Goal: Information Seeking & Learning: Find specific fact

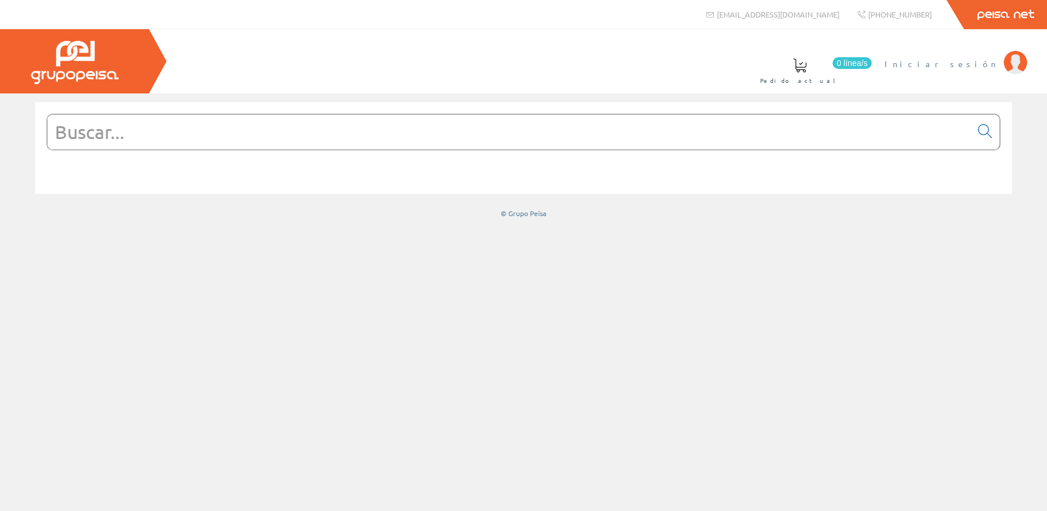
click at [981, 61] on span "Iniciar sesión" at bounding box center [940, 64] width 113 height 12
click at [756, 126] on input "text" at bounding box center [508, 131] width 923 height 35
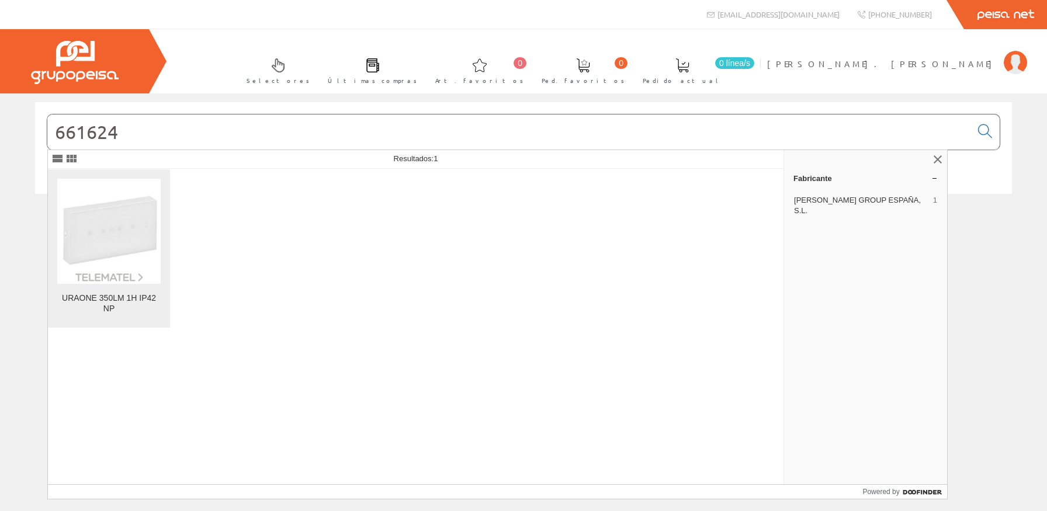
type input "661624"
click at [86, 220] on img at bounding box center [108, 230] width 103 height 103
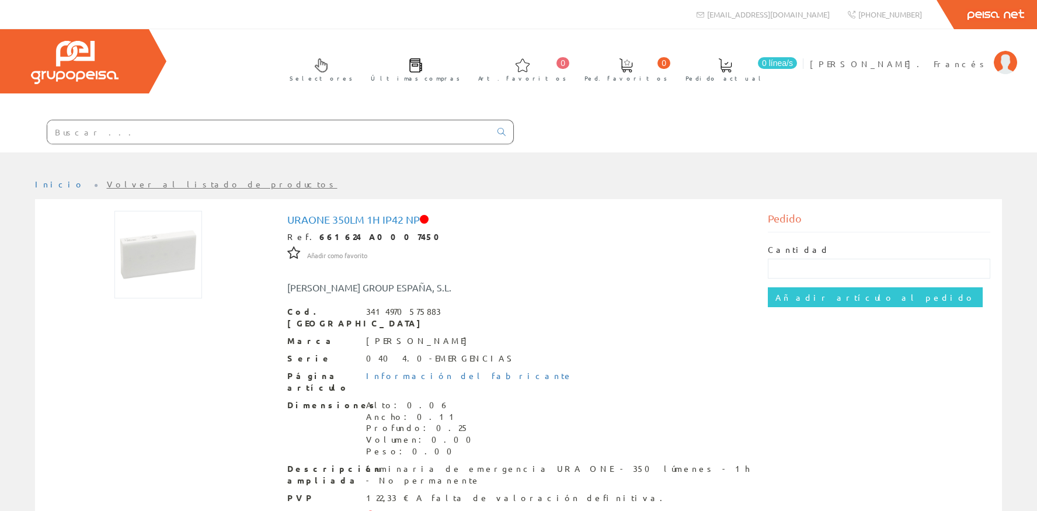
scroll to position [65, 0]
